Goal: Task Accomplishment & Management: Use online tool/utility

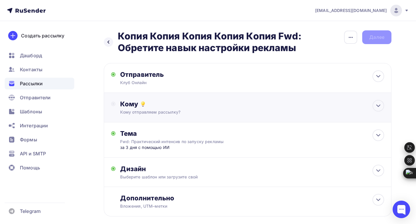
click at [205, 115] on div "Кому отправляем рассылку?" at bounding box center [238, 112] width 237 height 6
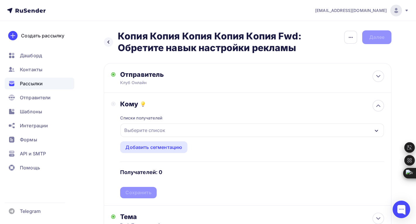
click at [171, 129] on div "Выберите список" at bounding box center [251, 130] width 263 height 13
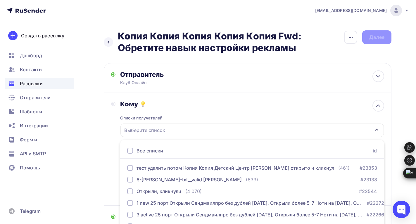
scroll to position [67, 0]
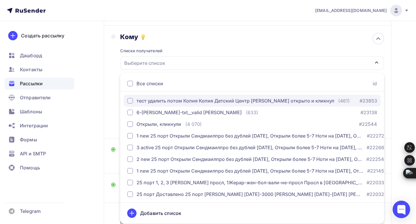
click at [130, 101] on div "button" at bounding box center [130, 101] width 6 height 6
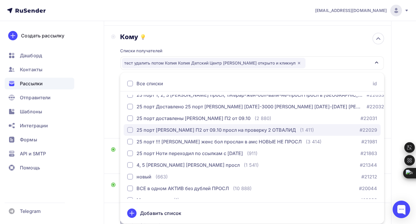
scroll to position [99, 0]
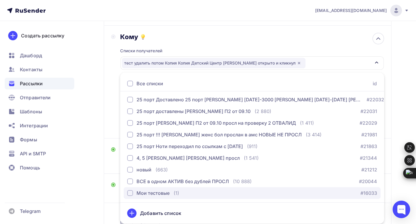
click at [130, 190] on div "button" at bounding box center [130, 193] width 6 height 6
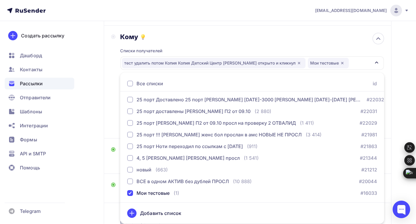
click at [299, 39] on div "Кому" at bounding box center [252, 37] width 264 height 8
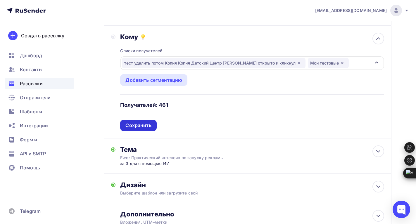
click at [135, 121] on div "Сохранить" at bounding box center [138, 125] width 36 height 11
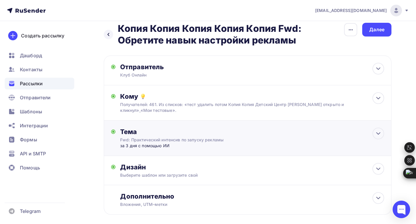
scroll to position [0, 0]
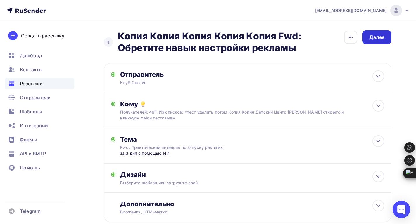
click at [374, 40] on div "Далее" at bounding box center [376, 37] width 15 height 7
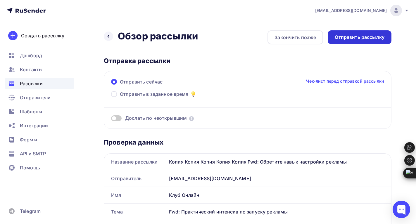
click at [347, 41] on div "Отправить рассылку" at bounding box center [360, 37] width 64 height 14
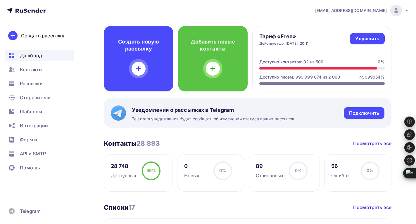
scroll to position [29, 0]
click at [310, 11] on nav "welcome@schoolonline.bizml.ru Аккаунт Тарифы Выйти Создать рассылку Дашборд Кон…" at bounding box center [208, 10] width 416 height 21
drag, startPoint x: 314, startPoint y: 76, endPoint x: 321, endPoint y: 75, distance: 7.0
click at [321, 75] on div "Доступно писем: 999 999 074 из 2 000" at bounding box center [299, 77] width 81 height 6
